Goal: Check status: Check status

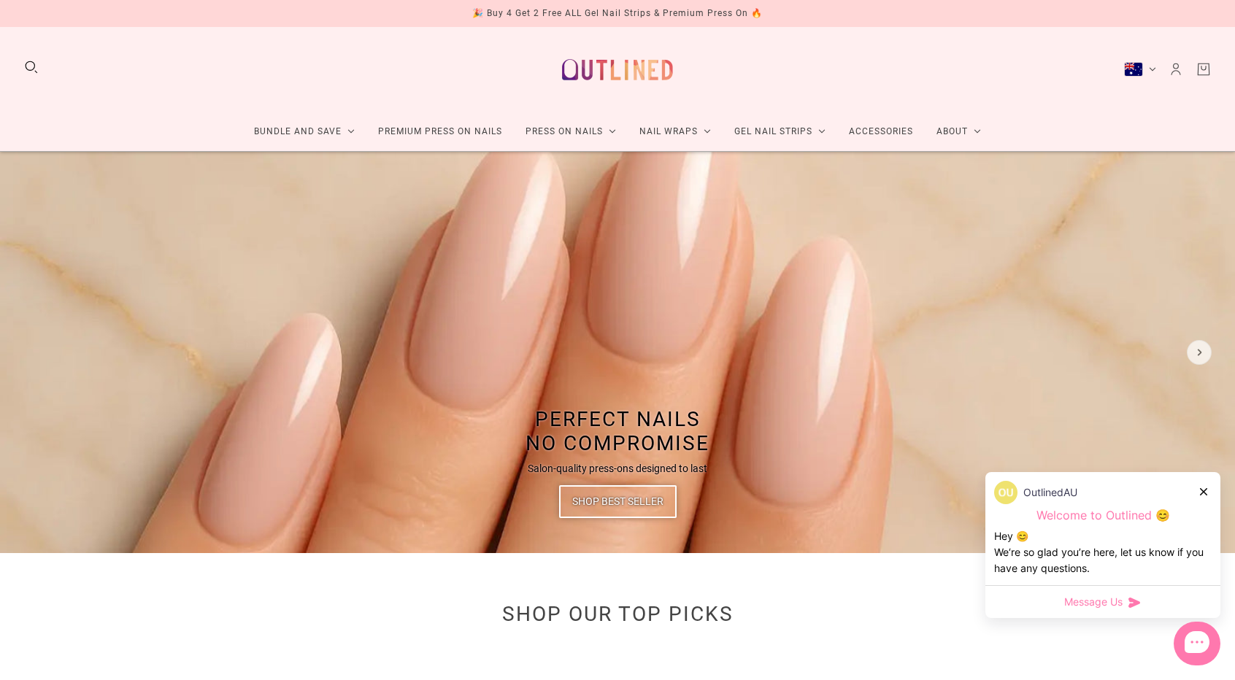
click at [1070, 190] on img at bounding box center [617, 352] width 1235 height 401
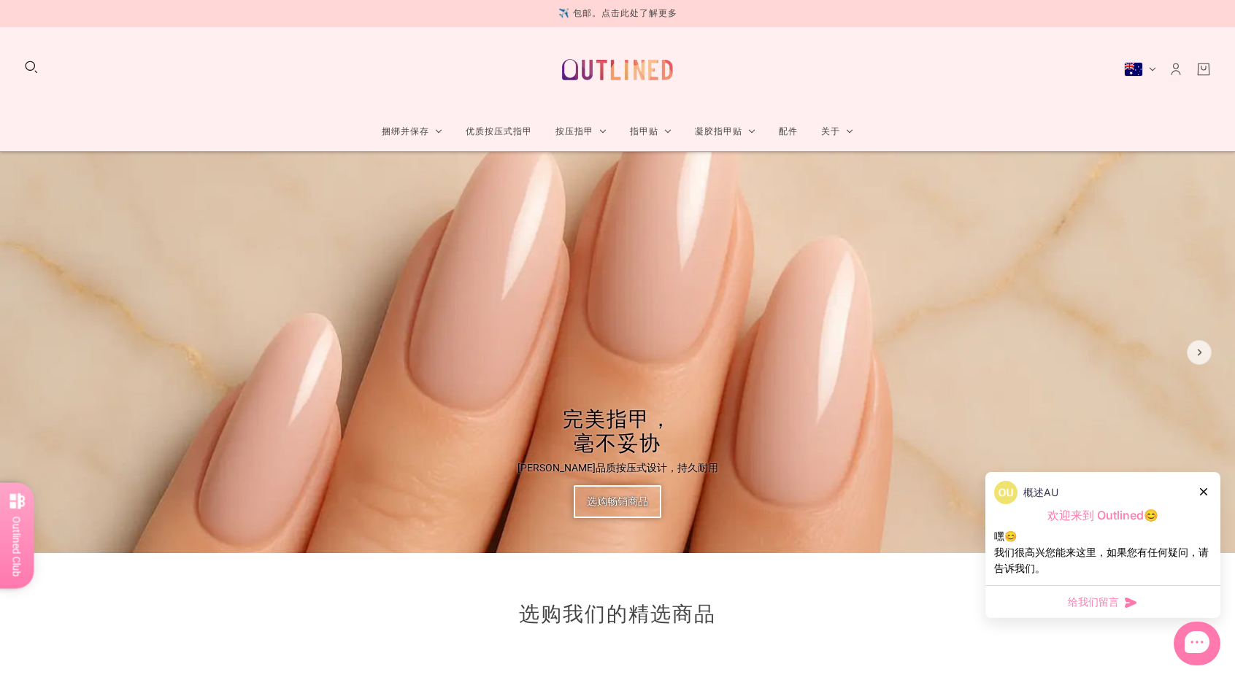
click at [1203, 485] on div at bounding box center [1204, 491] width 9 height 15
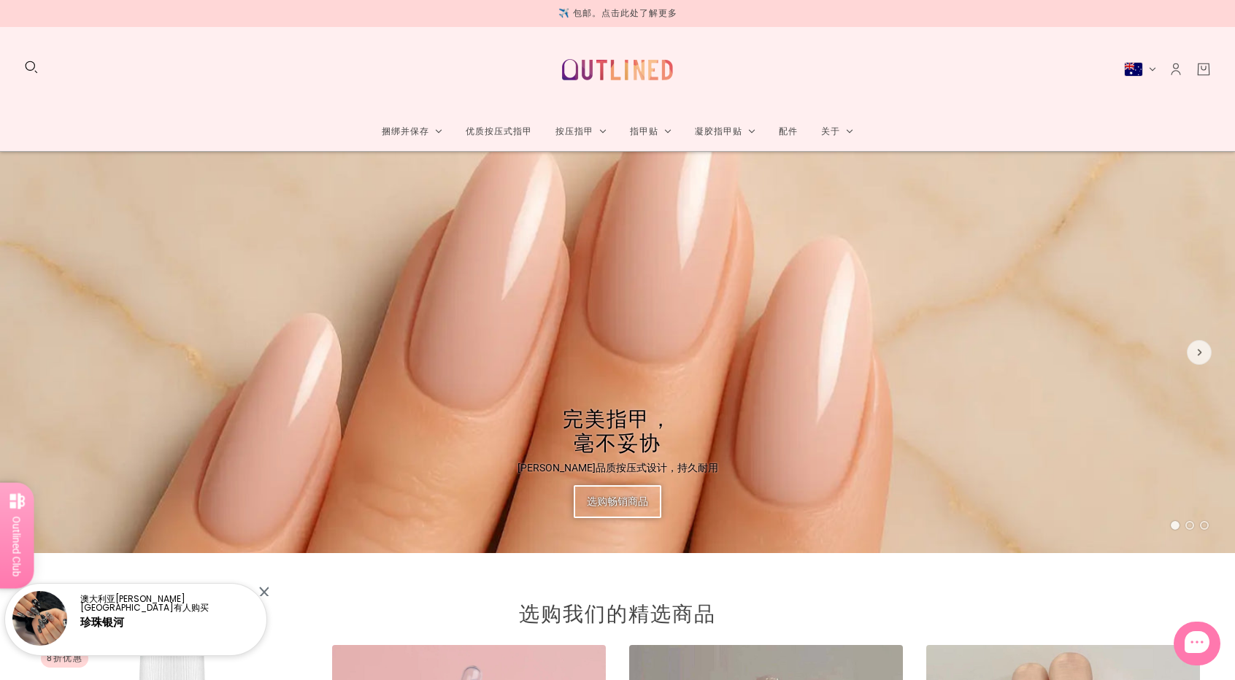
click at [1172, 66] on icon "帐户" at bounding box center [1176, 69] width 16 height 16
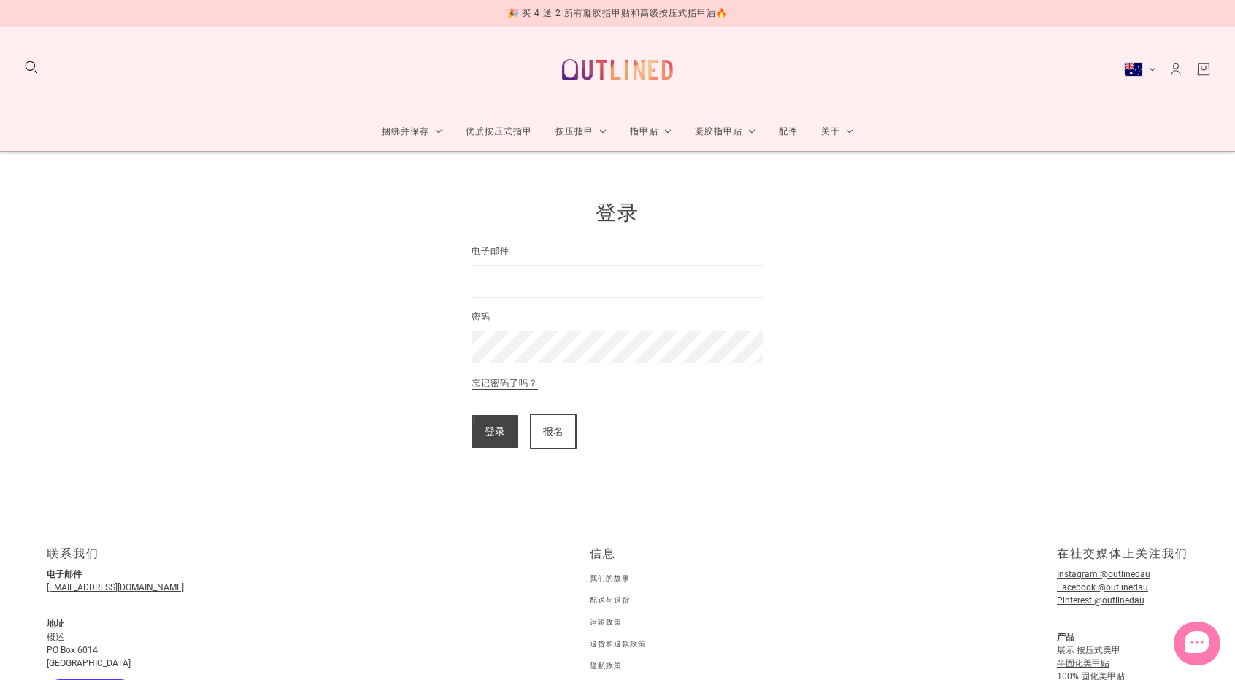
click at [604, 289] on input "电子邮件" at bounding box center [618, 281] width 292 height 33
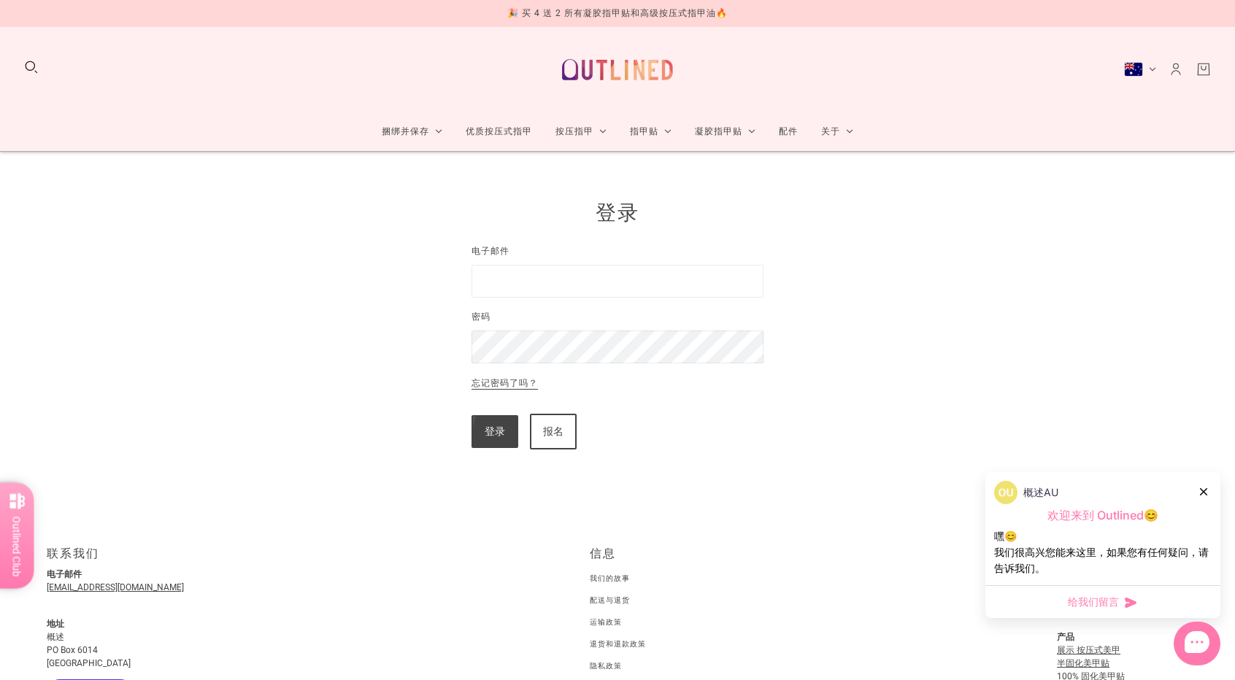
type input "**********"
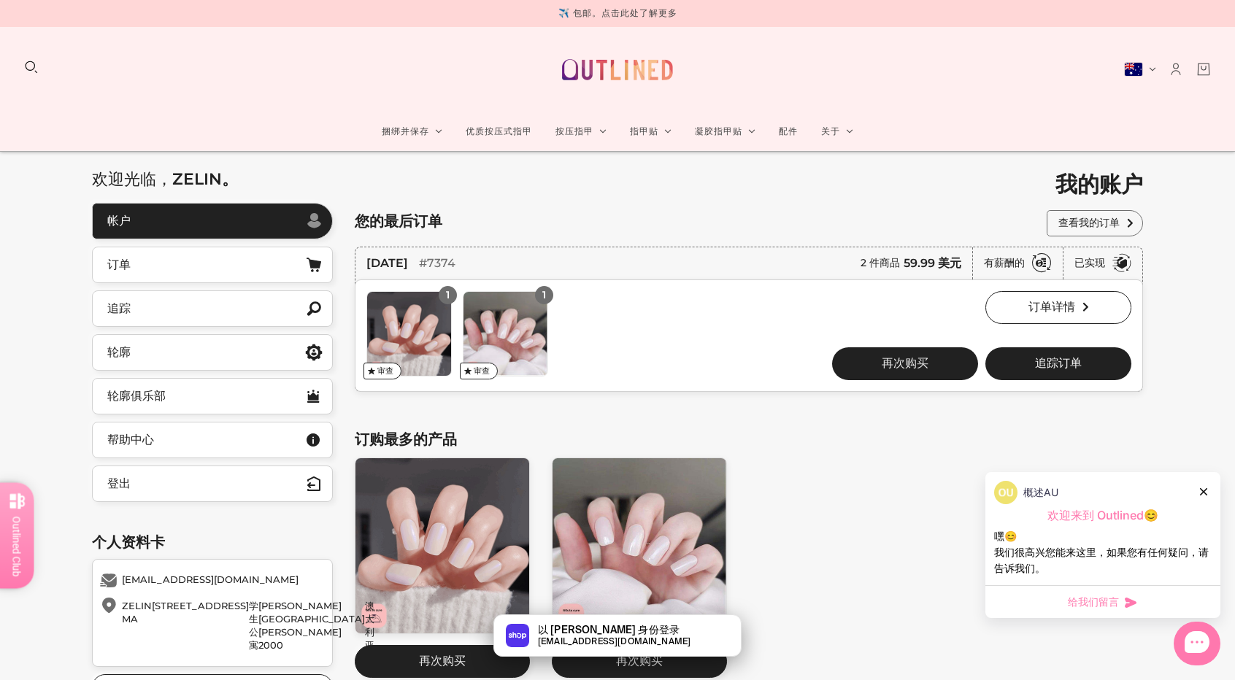
click at [1203, 492] on icon at bounding box center [1203, 491] width 7 height 7
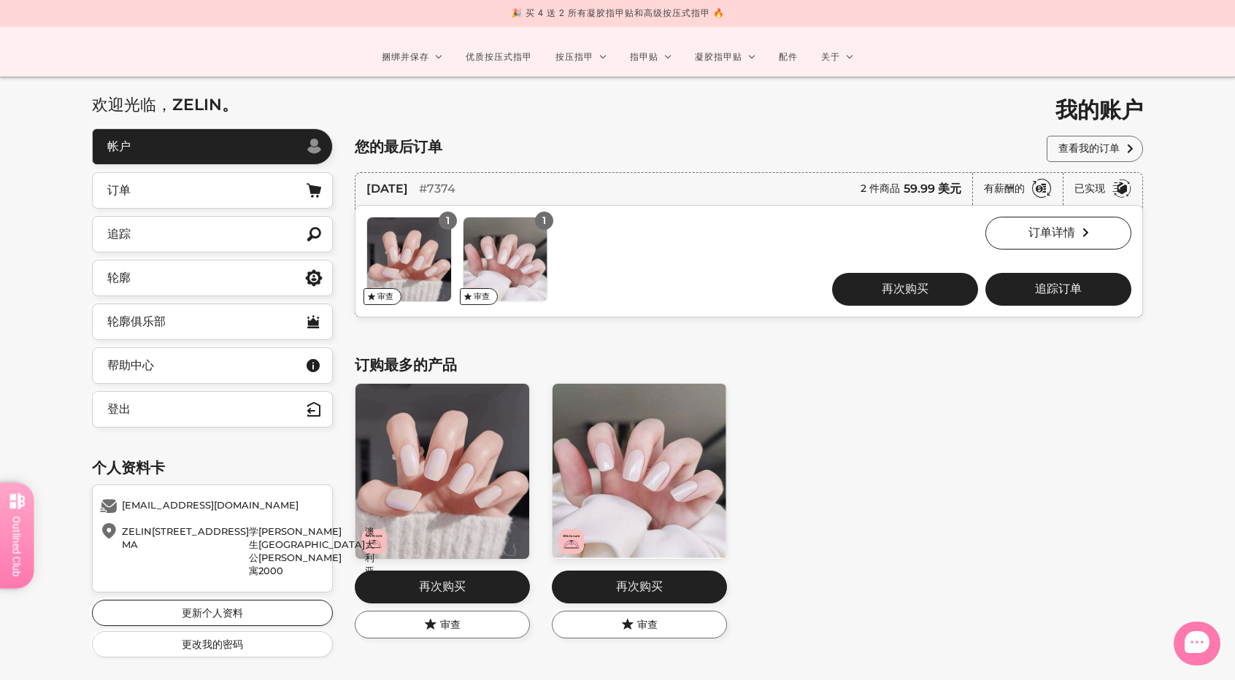
scroll to position [73, 0]
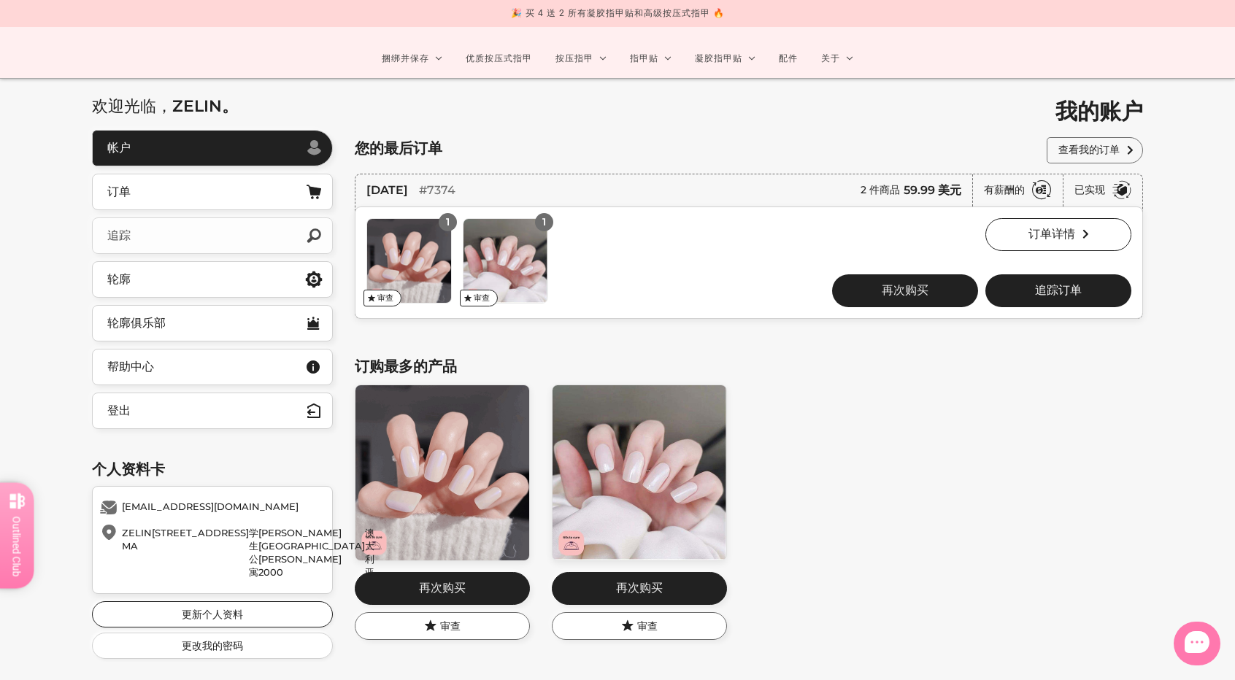
click at [208, 242] on link "追踪" at bounding box center [212, 236] width 241 height 36
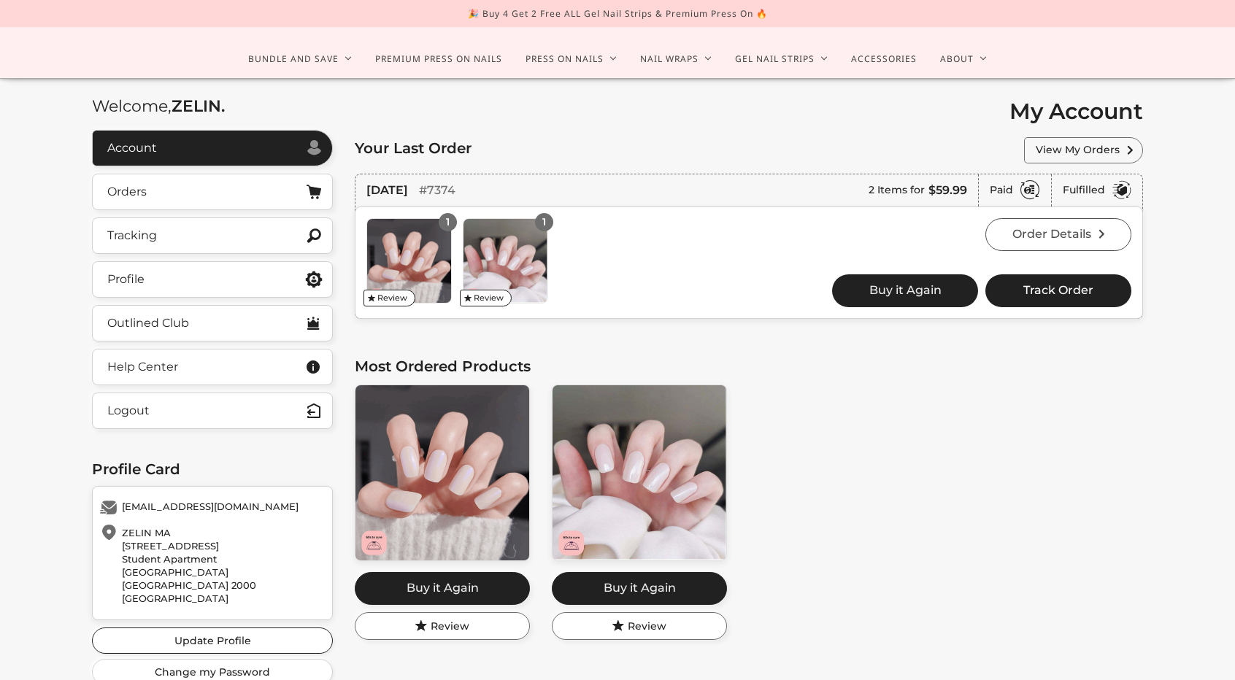
scroll to position [73, 0]
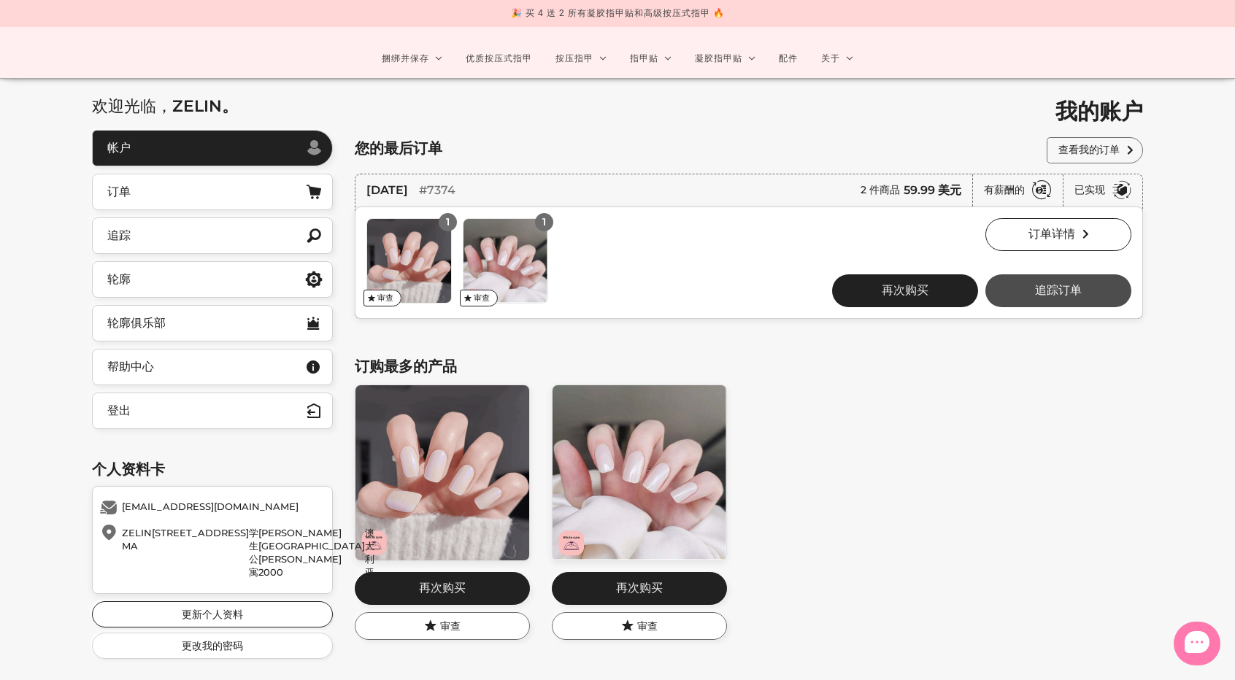
click at [1091, 292] on button "追踪订单" at bounding box center [1058, 290] width 146 height 33
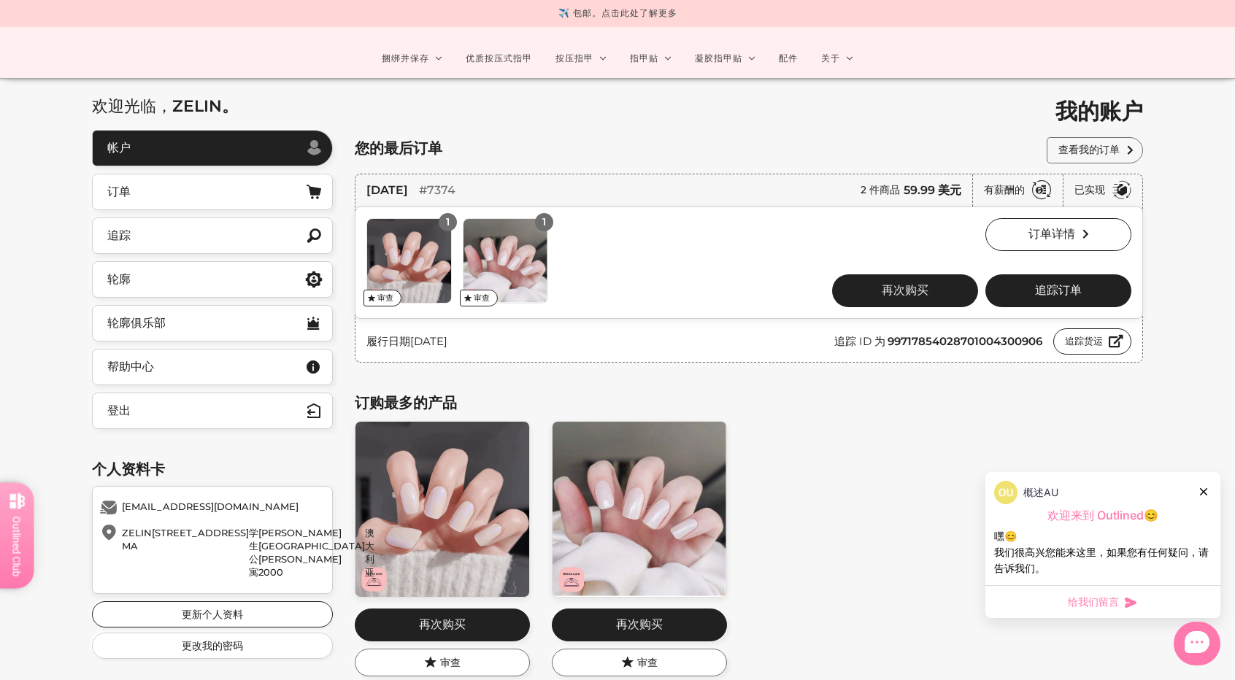
click at [1207, 488] on icon at bounding box center [1203, 491] width 7 height 7
click at [1085, 337] on font "追踪货运" at bounding box center [1084, 341] width 38 height 12
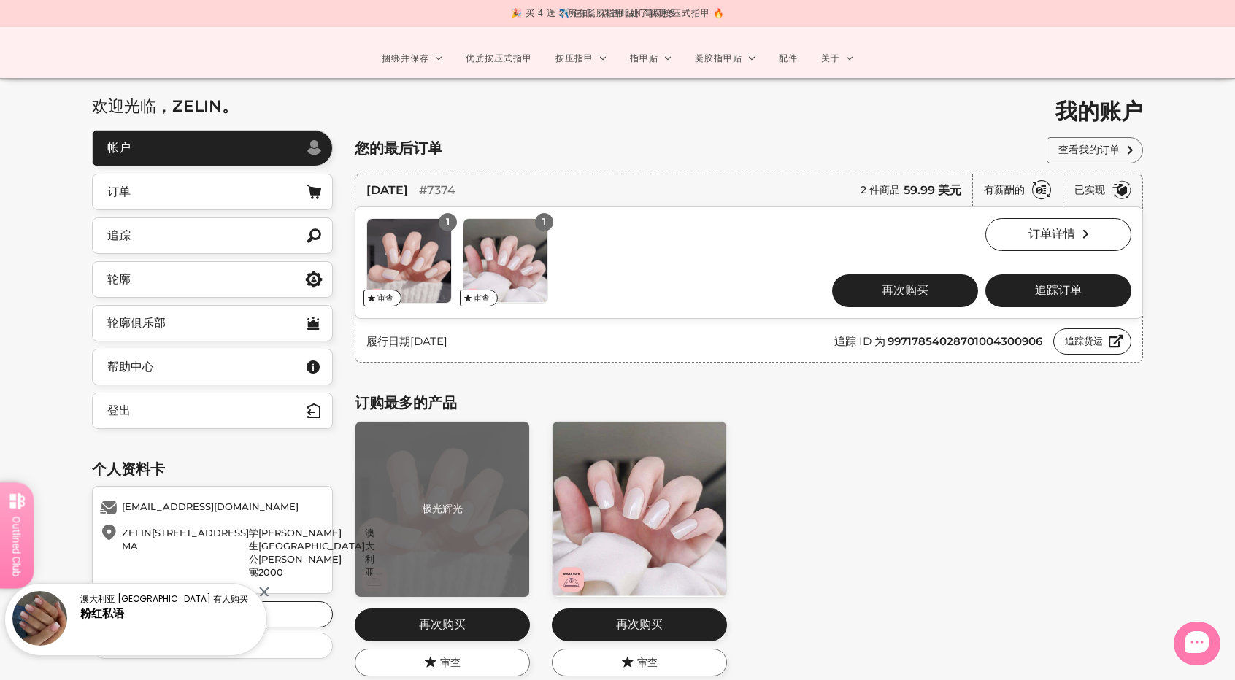
click at [455, 482] on img at bounding box center [442, 509] width 174 height 175
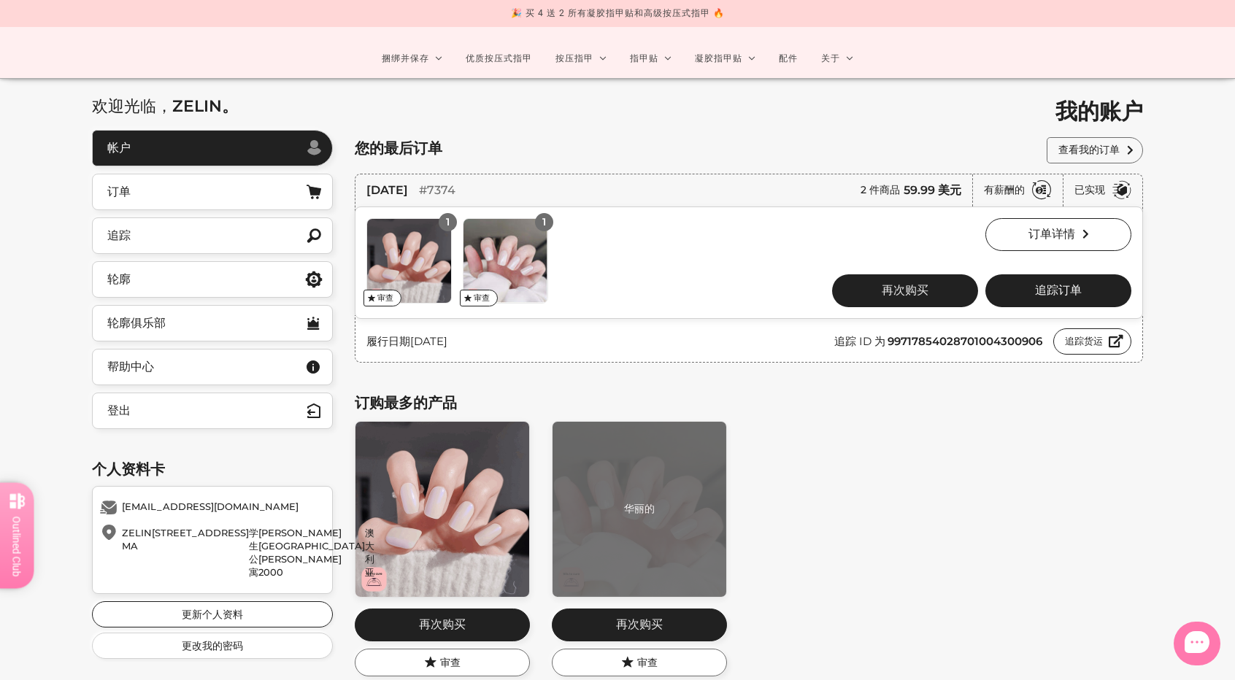
click at [669, 490] on img at bounding box center [640, 509] width 174 height 175
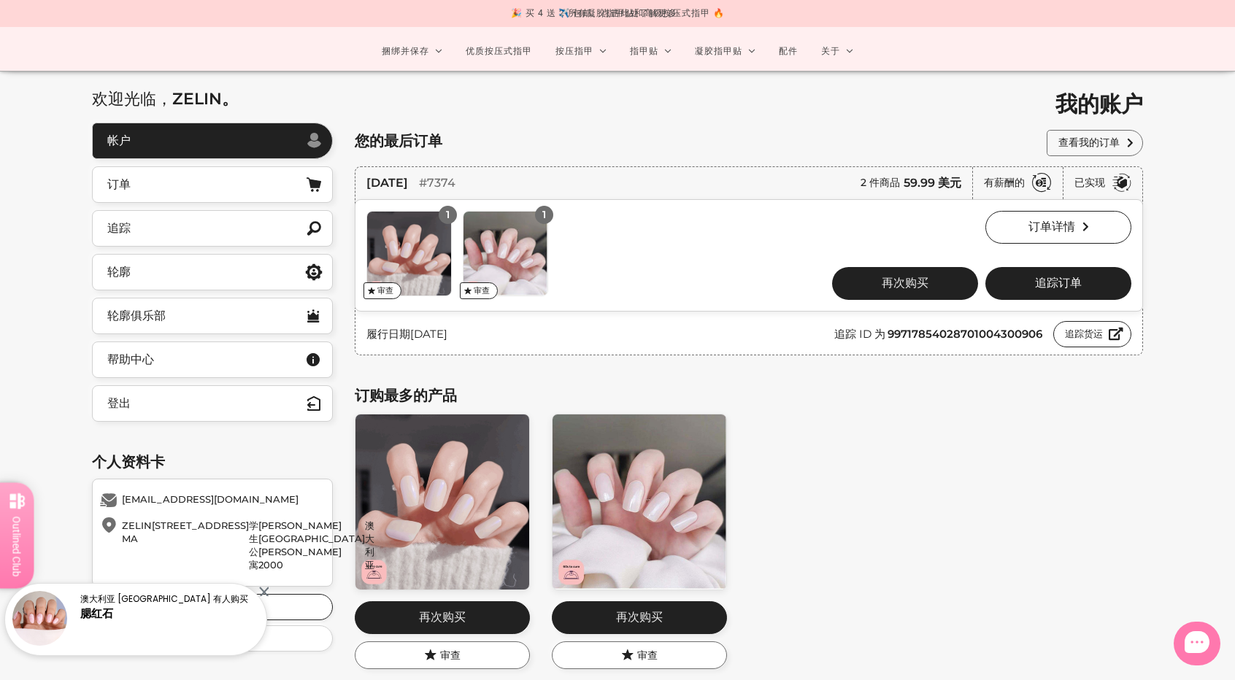
scroll to position [0, 0]
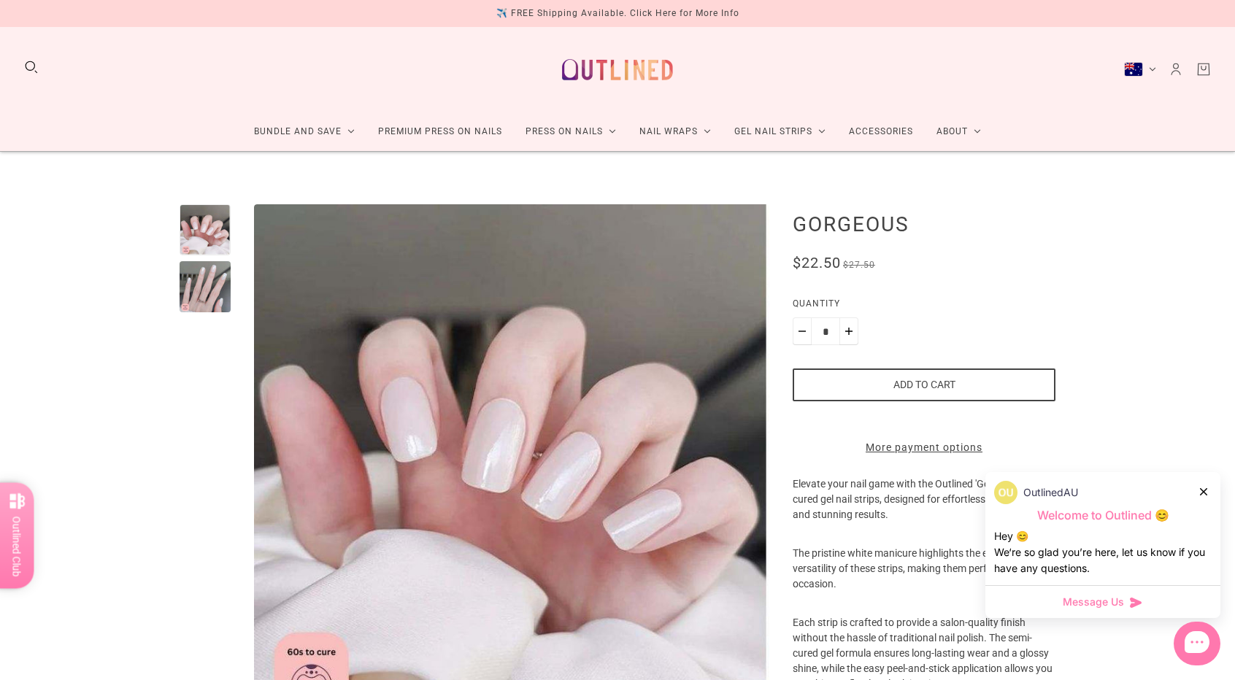
click at [1201, 493] on icon at bounding box center [1203, 491] width 7 height 7
